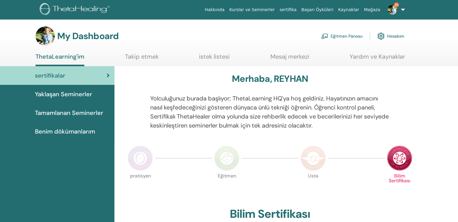
click at [343, 36] on link "Eğitmen Panosu" at bounding box center [342, 36] width 42 height 13
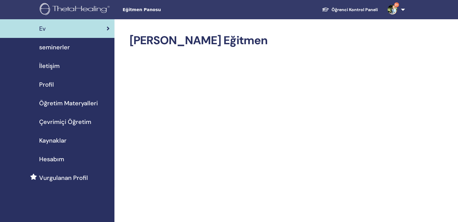
click at [51, 46] on span "seminerler" at bounding box center [54, 47] width 31 height 9
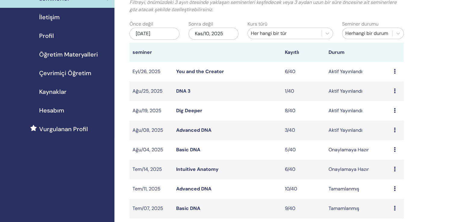
scroll to position [60, 0]
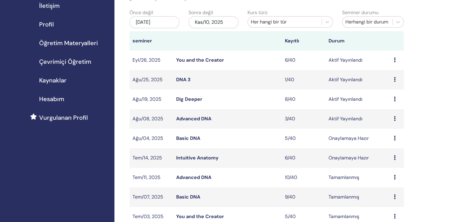
click at [189, 116] on link "Advanced DNA" at bounding box center [193, 119] width 35 height 6
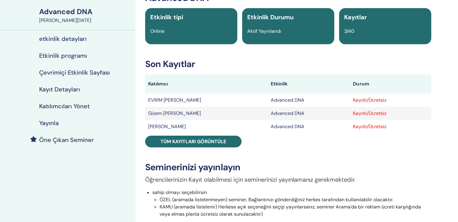
scroll to position [60, 0]
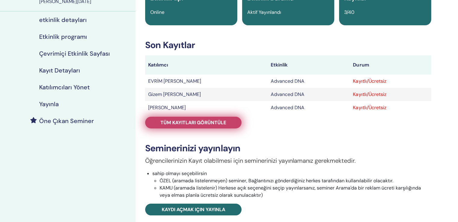
click at [211, 120] on span "Tüm kayıtları görüntüle" at bounding box center [194, 123] width 66 height 6
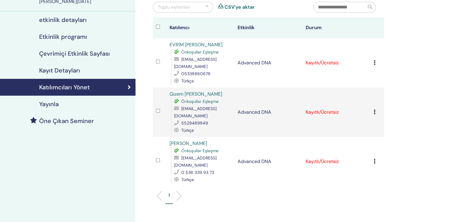
click at [376, 158] on div "Kaydı İptal Et Otomatik onaylama Ücretli Olarak İşaretle Ödenmemiş olarak işare…" at bounding box center [378, 161] width 8 height 7
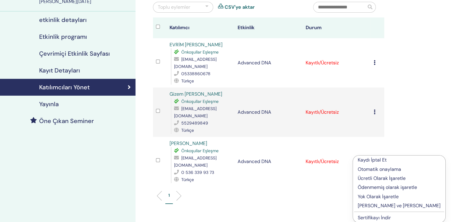
click at [376, 202] on p "Tamamlayın ve Onaylayın" at bounding box center [399, 205] width 83 height 7
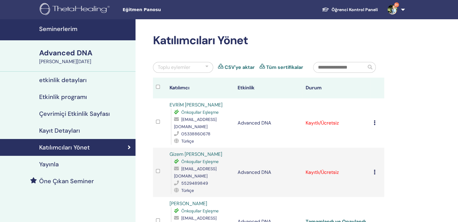
click at [376, 170] on icon at bounding box center [375, 172] width 2 height 5
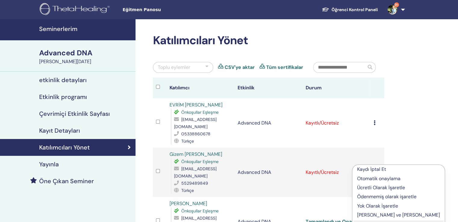
click at [377, 212] on p "Tamamlayın ve Onaylayın" at bounding box center [398, 215] width 83 height 7
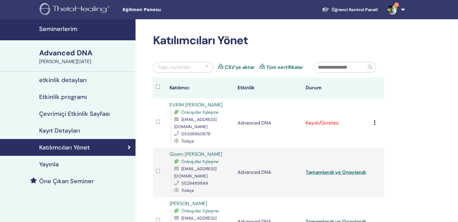
click at [376, 120] on div "Kaydı İptal Et Otomatik onaylama Ücretli Olarak İşaretle Ödenmemiş olarak işare…" at bounding box center [378, 123] width 8 height 7
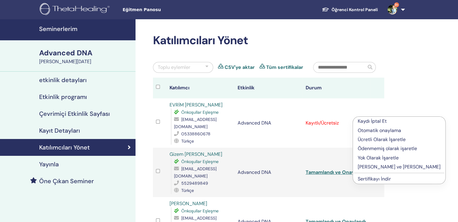
click at [381, 164] on p "[PERSON_NAME] ve [PERSON_NAME]" at bounding box center [399, 167] width 83 height 7
